Goal: Information Seeking & Learning: Learn about a topic

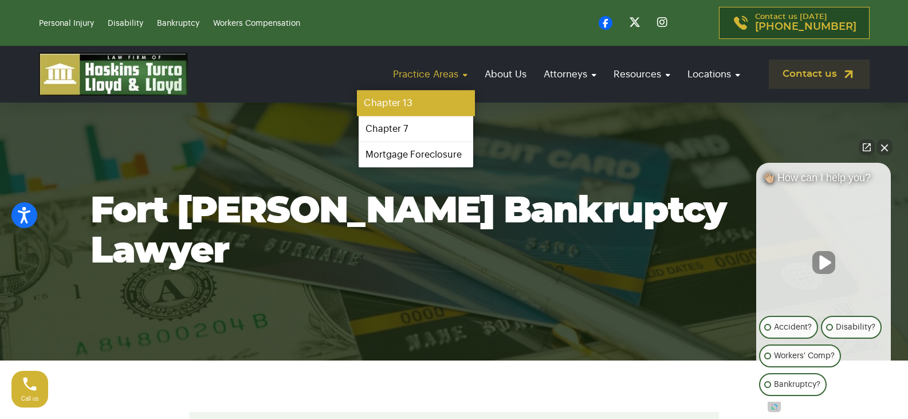
click at [411, 101] on link "Chapter 13" at bounding box center [416, 103] width 118 height 26
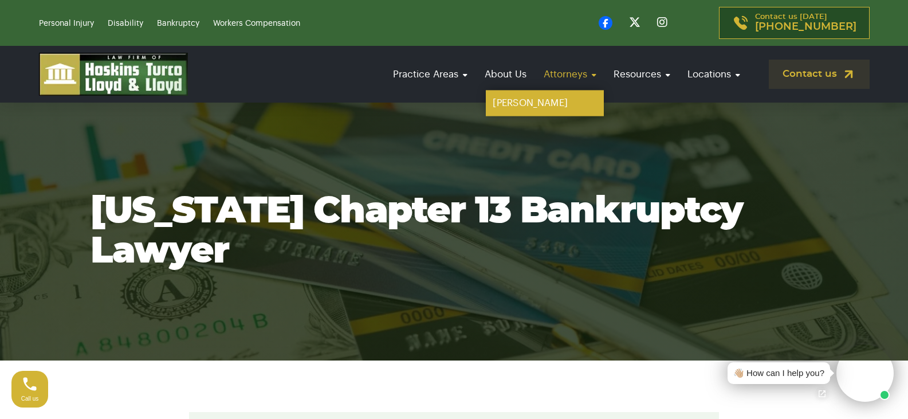
click at [538, 90] on link "[PERSON_NAME]" at bounding box center [545, 103] width 118 height 26
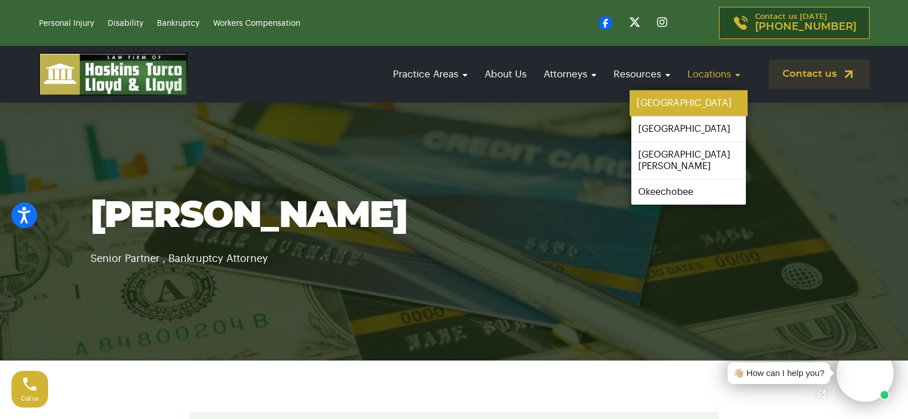
click at [671, 105] on link "[GEOGRAPHIC_DATA]" at bounding box center [688, 103] width 118 height 26
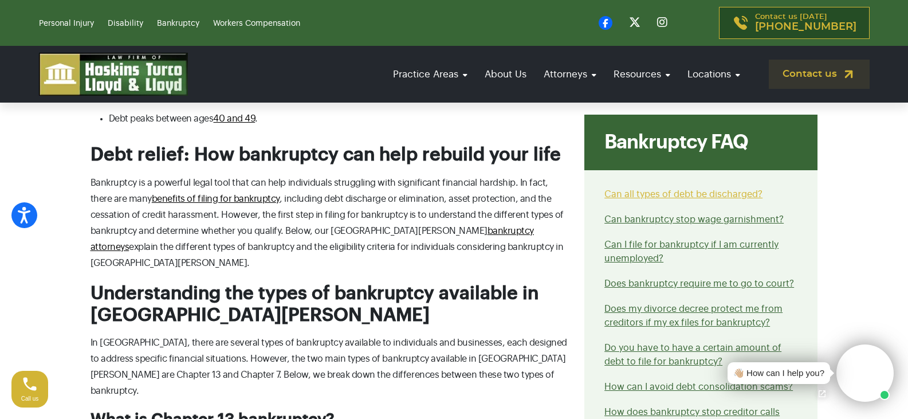
scroll to position [1190, 0]
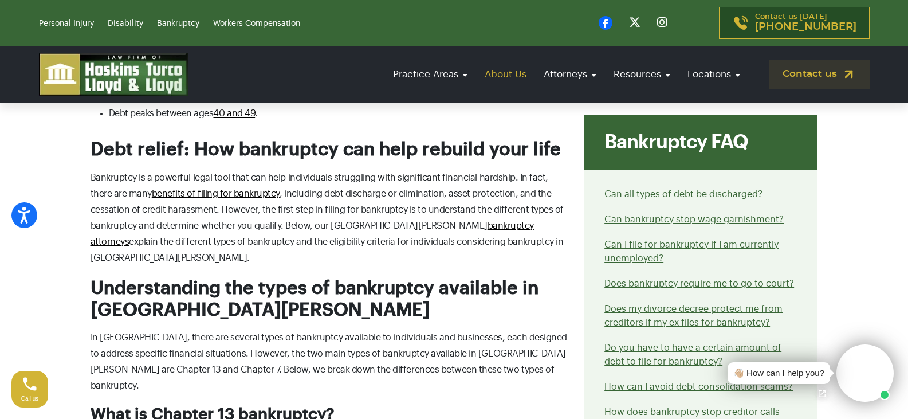
click at [511, 75] on link "About Us" at bounding box center [505, 74] width 53 height 33
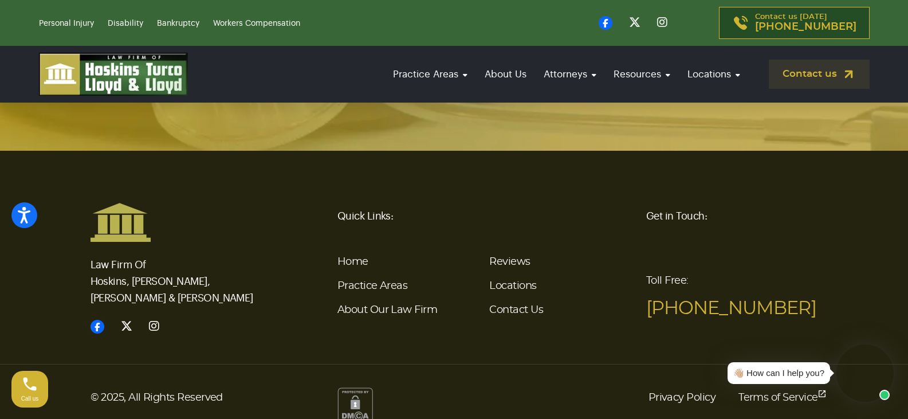
scroll to position [2647, 0]
